Goal: Task Accomplishment & Management: Manage account settings

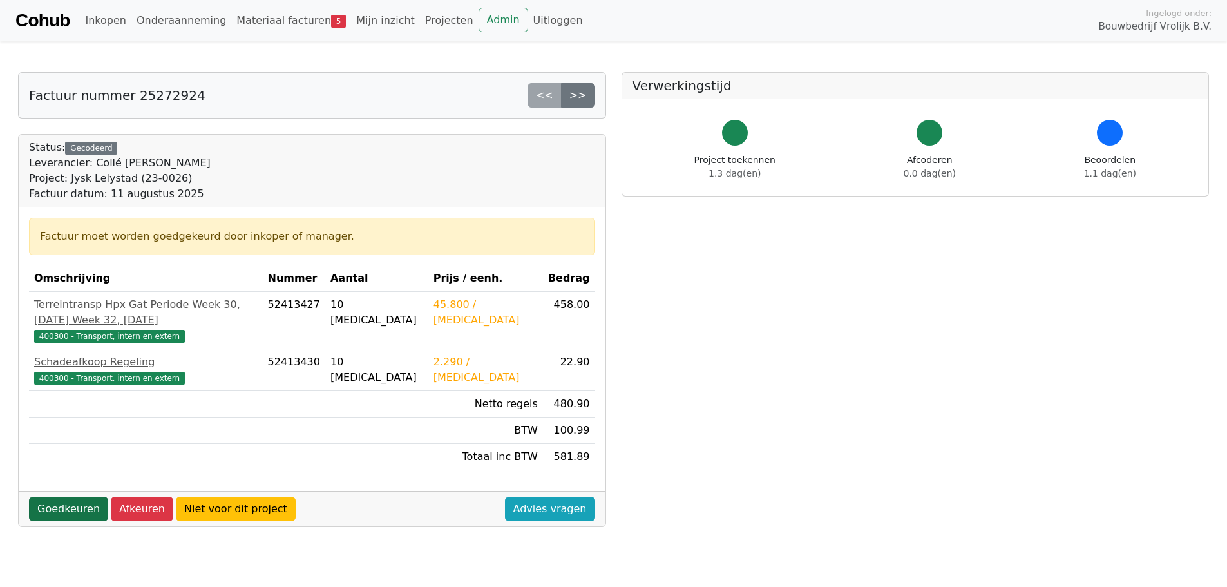
click at [71, 496] on link "Goedkeuren" at bounding box center [68, 508] width 79 height 24
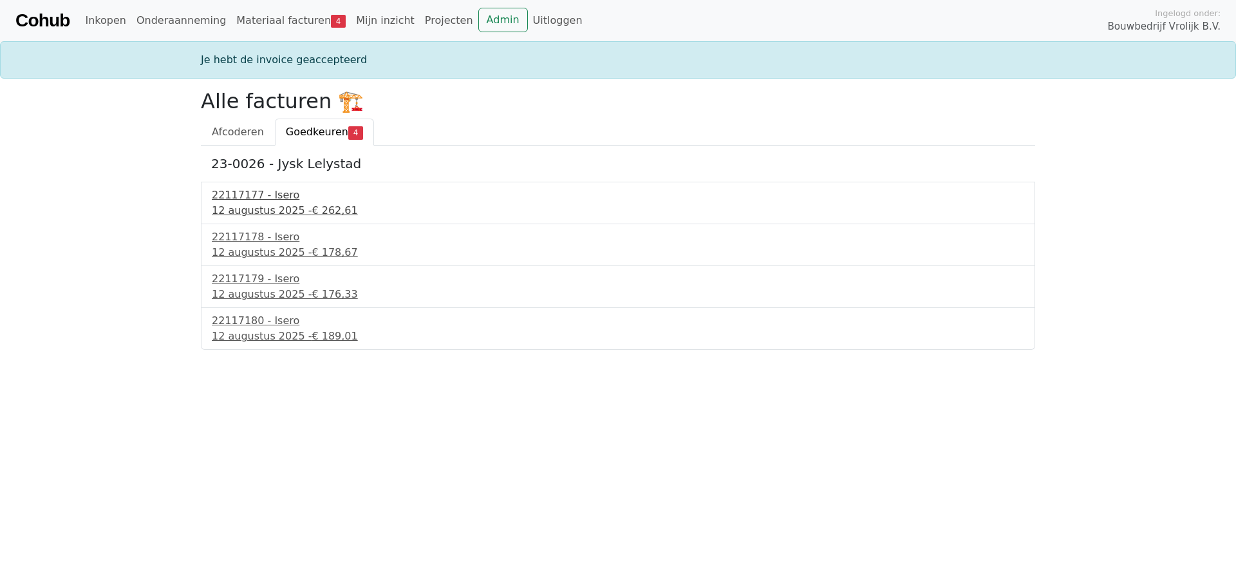
click at [260, 203] on div "12 augustus 2025 - € 262,61" at bounding box center [618, 210] width 813 height 15
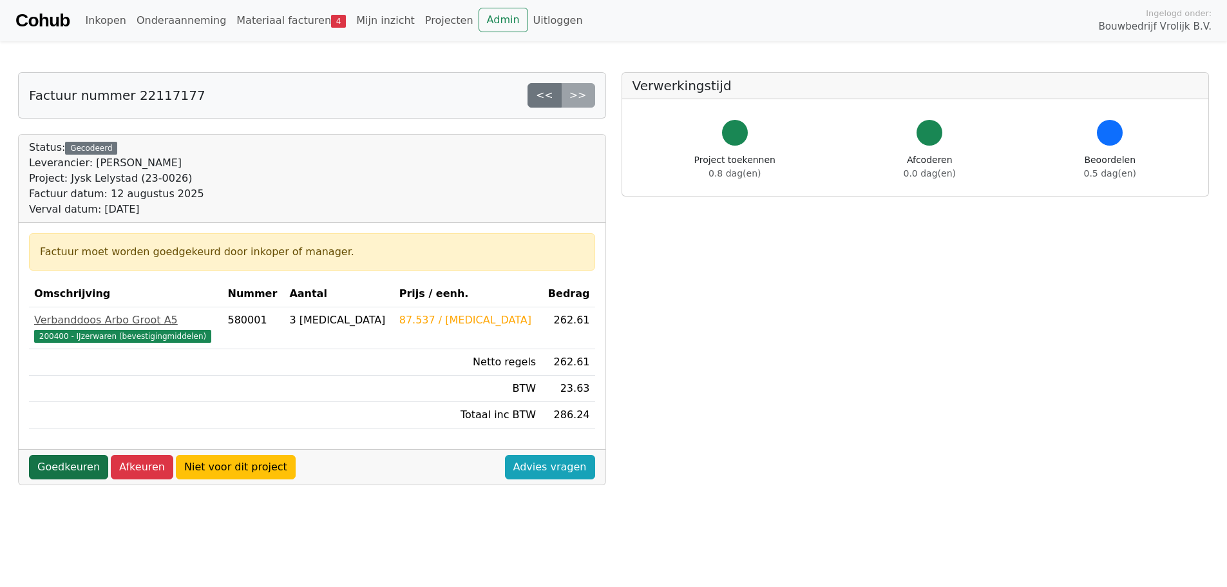
click at [75, 464] on link "Goedkeuren" at bounding box center [68, 467] width 79 height 24
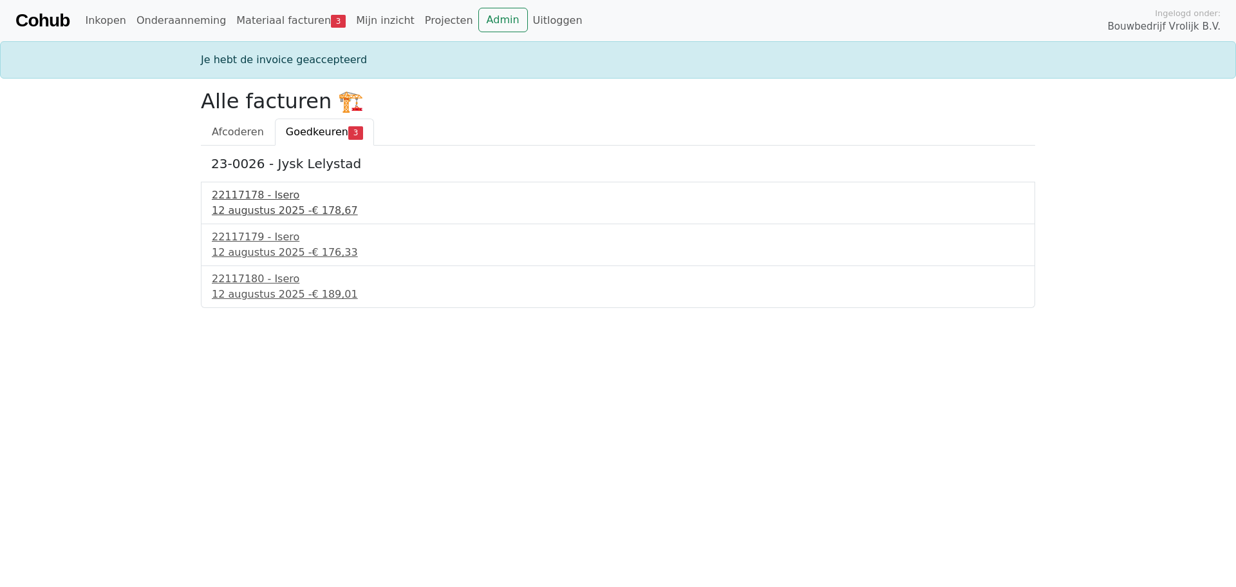
click at [267, 202] on div "22117178 - Isero" at bounding box center [618, 194] width 813 height 15
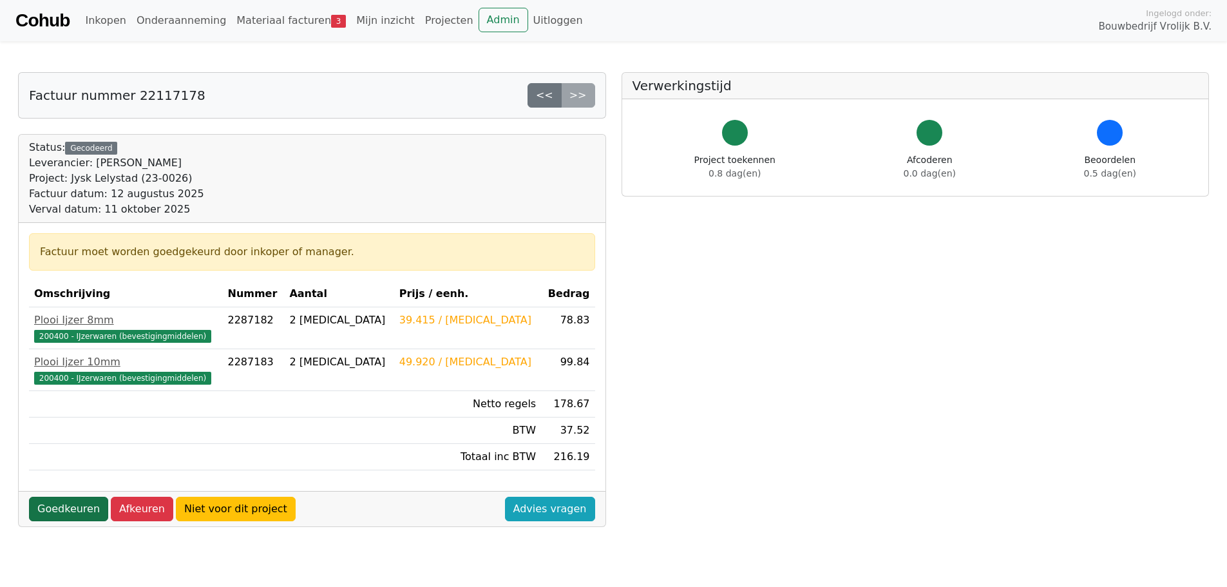
click at [73, 507] on link "Goedkeuren" at bounding box center [68, 508] width 79 height 24
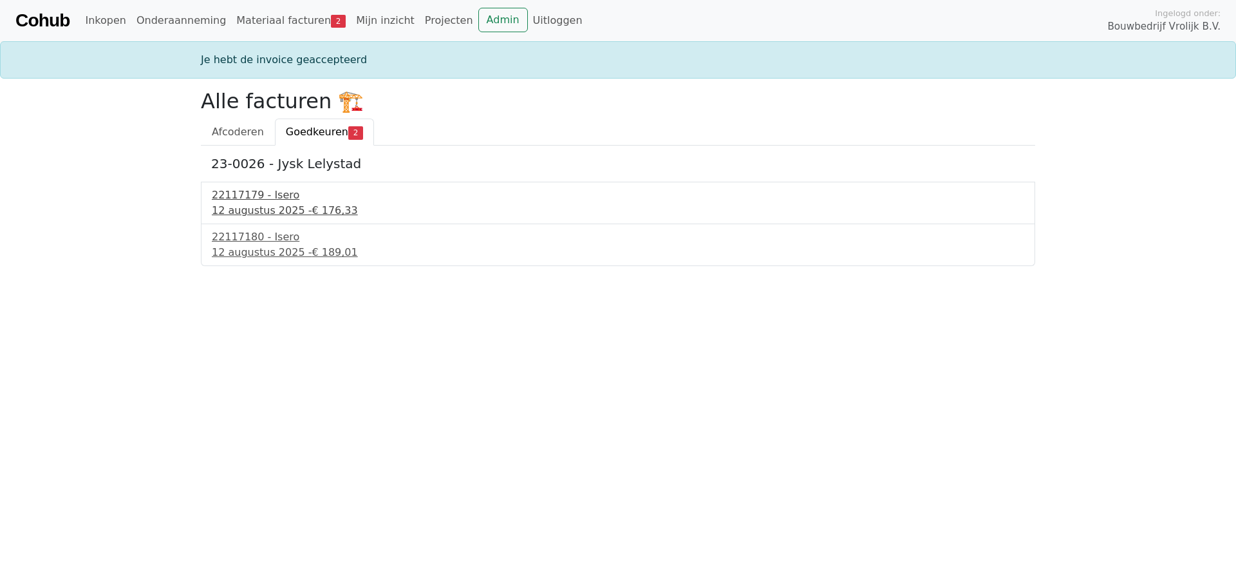
click at [257, 208] on div "12 augustus 2025 - € 176,33" at bounding box center [618, 210] width 813 height 15
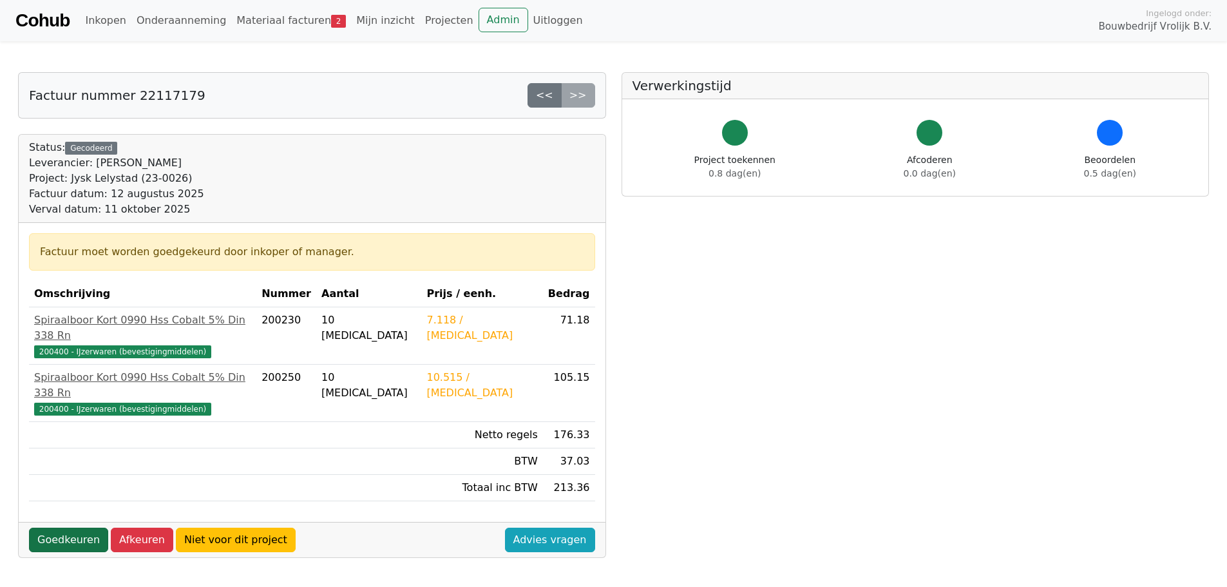
click at [75, 527] on link "Goedkeuren" at bounding box center [68, 539] width 79 height 24
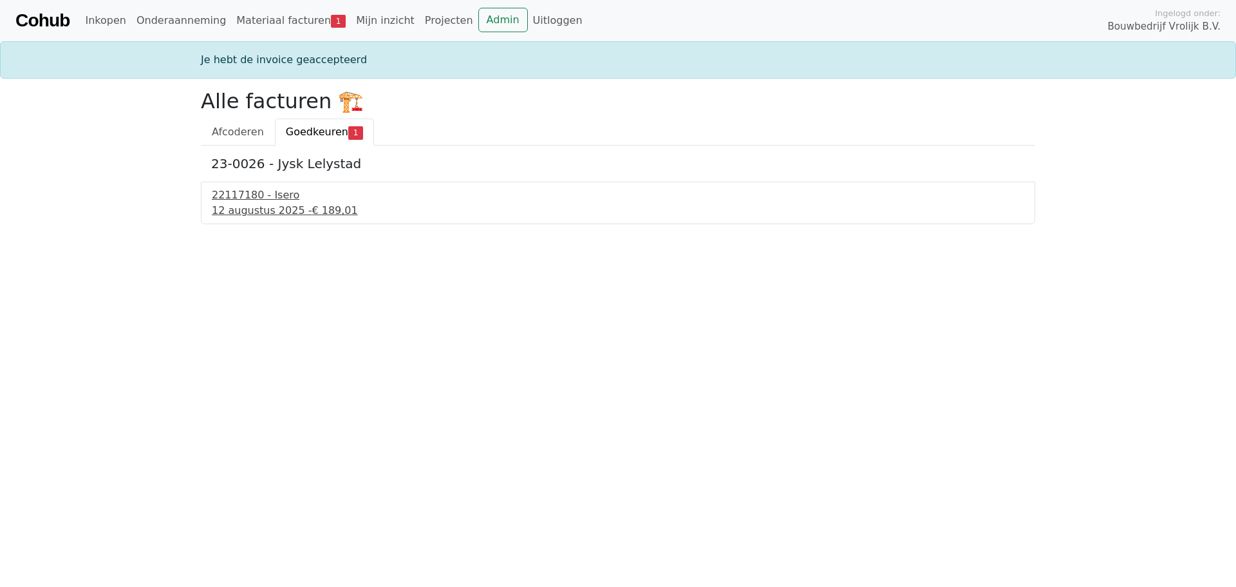
click at [255, 196] on div "22117180 - Isero" at bounding box center [618, 194] width 813 height 15
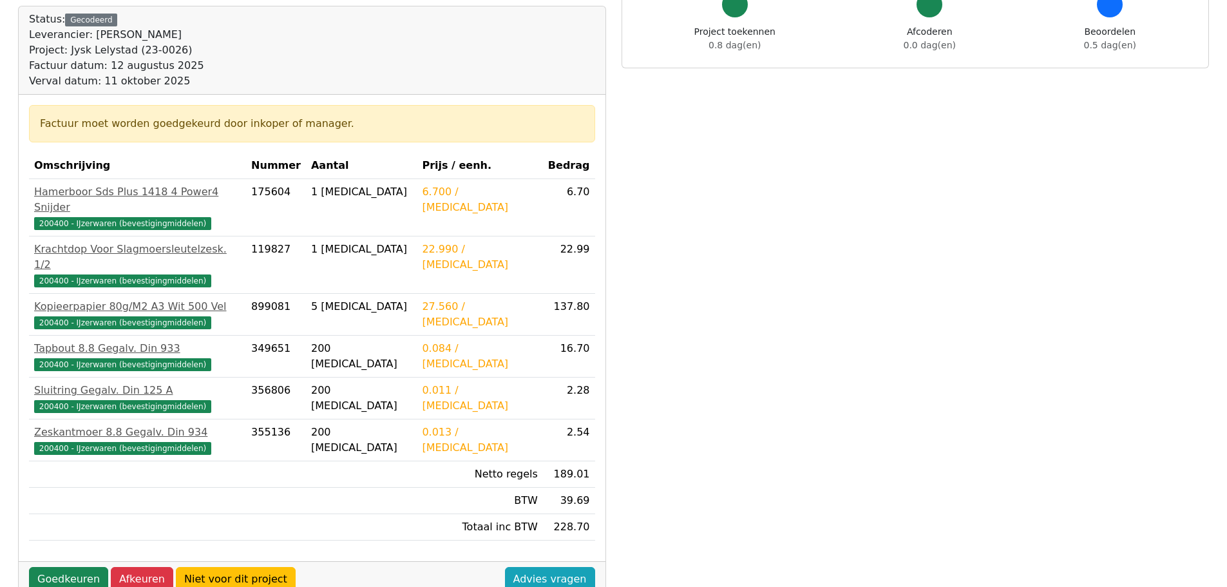
scroll to position [129, 0]
click at [59, 566] on link "Goedkeuren" at bounding box center [68, 578] width 79 height 24
